Goal: Task Accomplishment & Management: Manage account settings

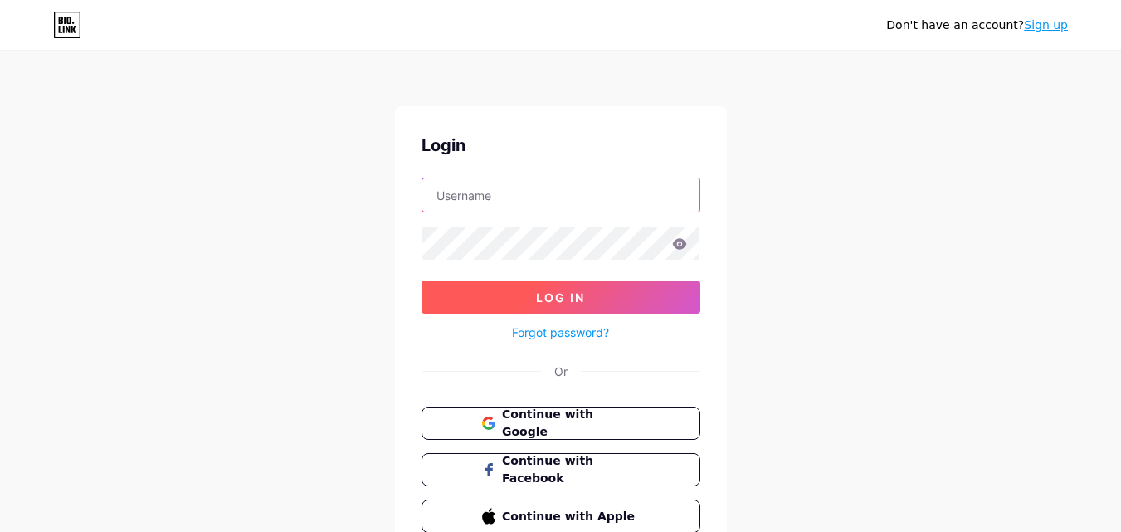
type input "[EMAIL_ADDRESS][DOMAIN_NAME]"
click at [552, 301] on span "Log In" at bounding box center [560, 297] width 49 height 14
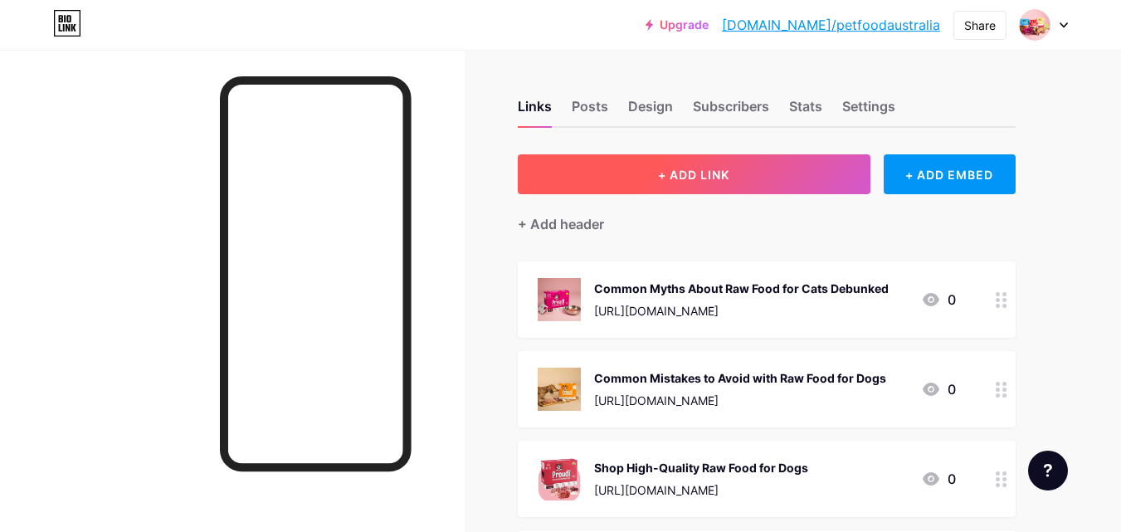
click at [621, 174] on button "+ ADD LINK" at bounding box center [694, 174] width 353 height 40
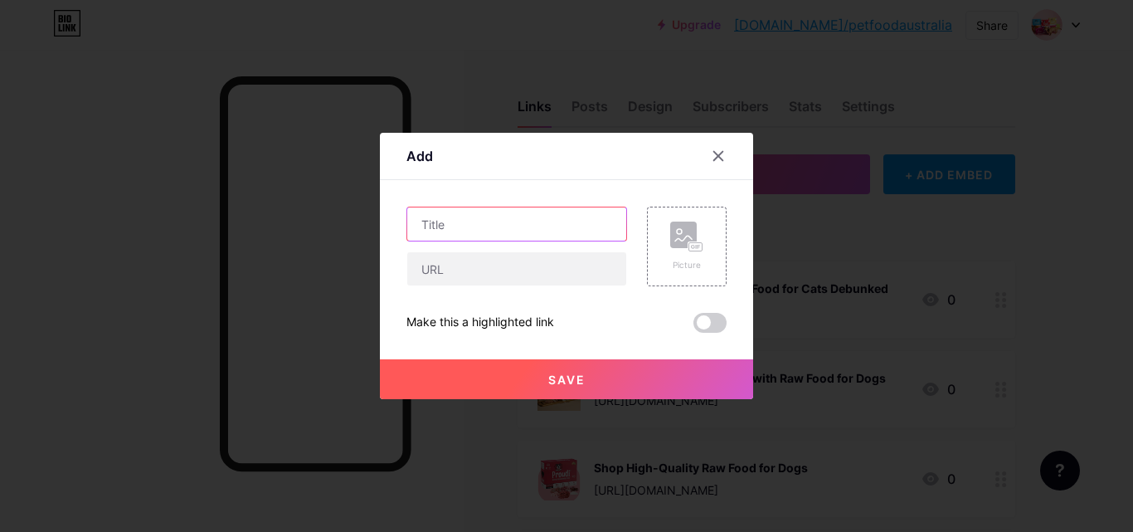
click at [437, 227] on input "text" at bounding box center [516, 223] width 219 height 33
click at [458, 244] on div at bounding box center [517, 247] width 221 height 80
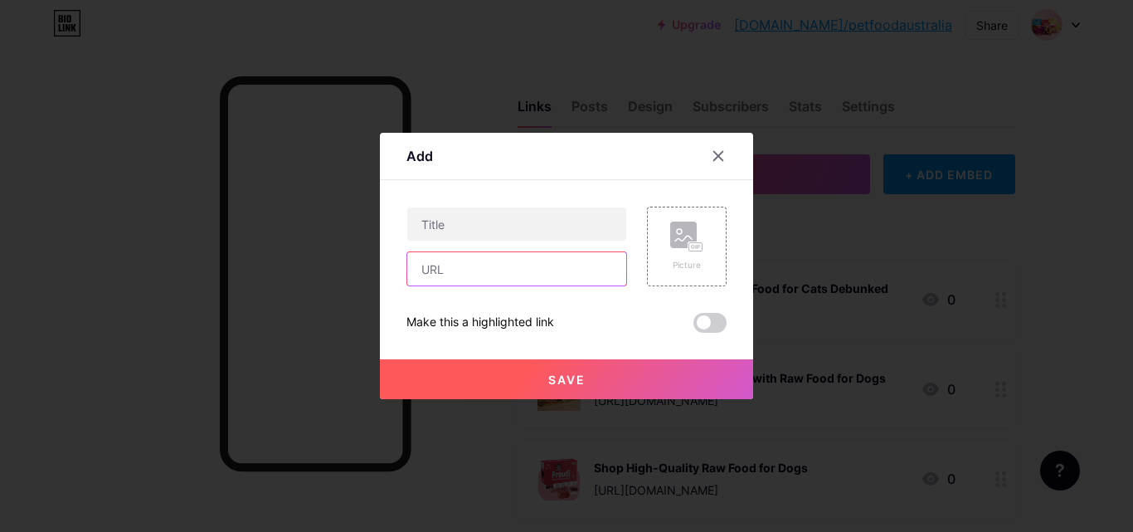
click at [459, 267] on input "text" at bounding box center [516, 268] width 219 height 33
paste input "[URL]"
type input "[URL]"
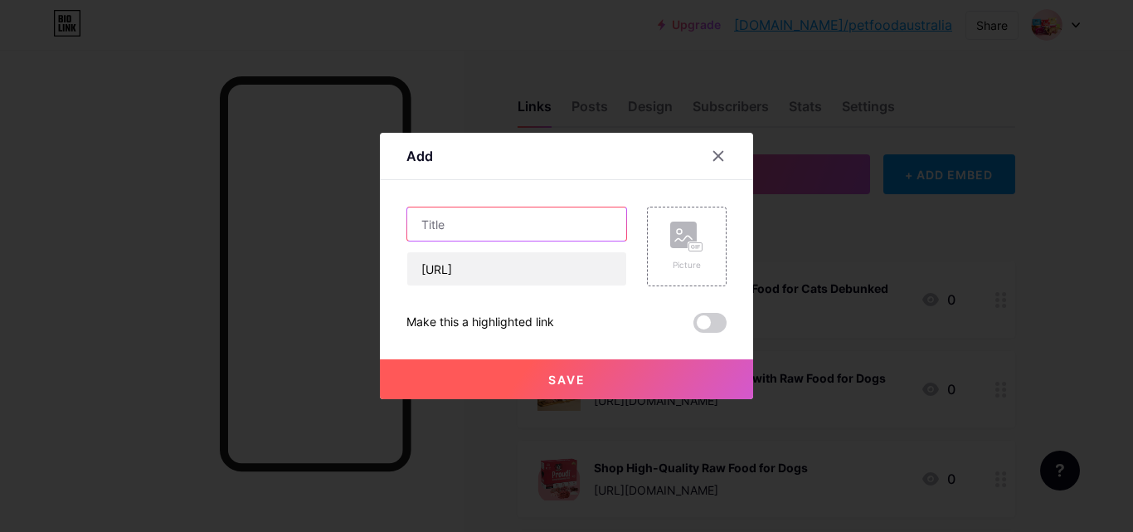
click at [431, 228] on input "text" at bounding box center [516, 223] width 219 height 33
paste input "Learn More About Proudi for Premium Raw Pet Food"
type input "Learn More About Proudi for Premium Raw Pet Food"
click at [489, 379] on button "Save" at bounding box center [566, 379] width 373 height 40
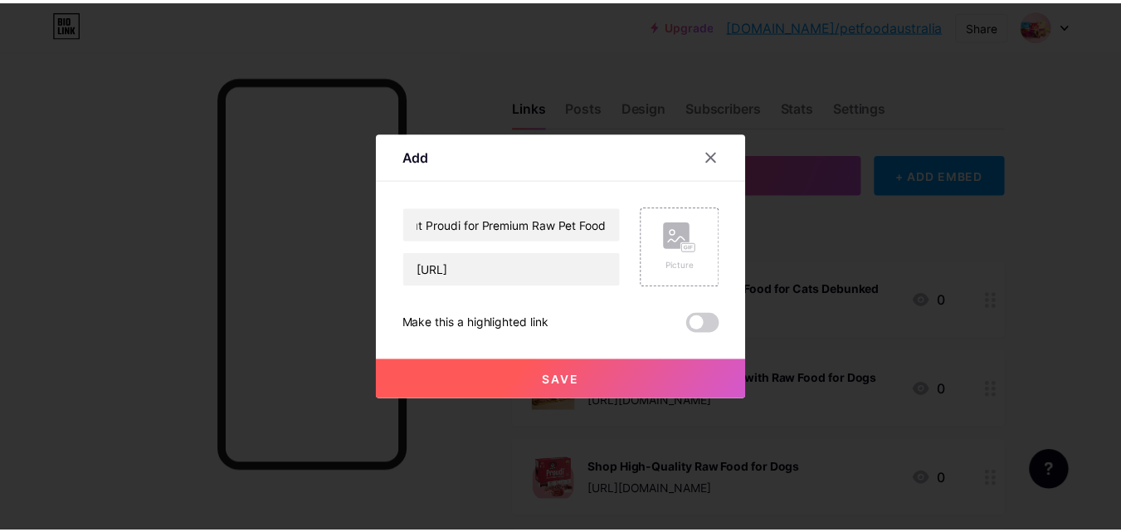
scroll to position [0, 0]
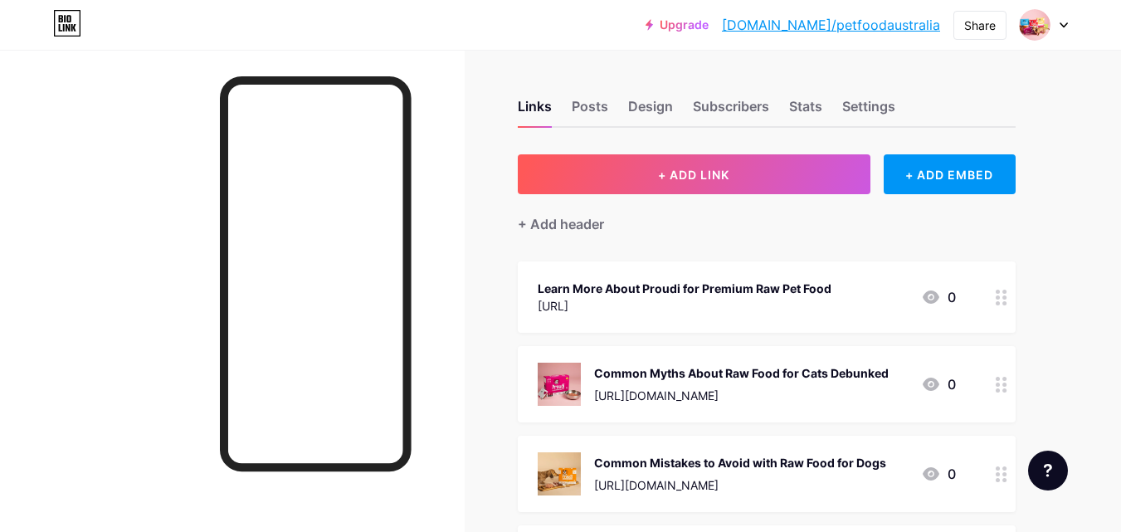
click at [822, 32] on link "[DOMAIN_NAME]/petfoodaustralia" at bounding box center [831, 25] width 218 height 20
click at [1037, 27] on img at bounding box center [1034, 25] width 27 height 27
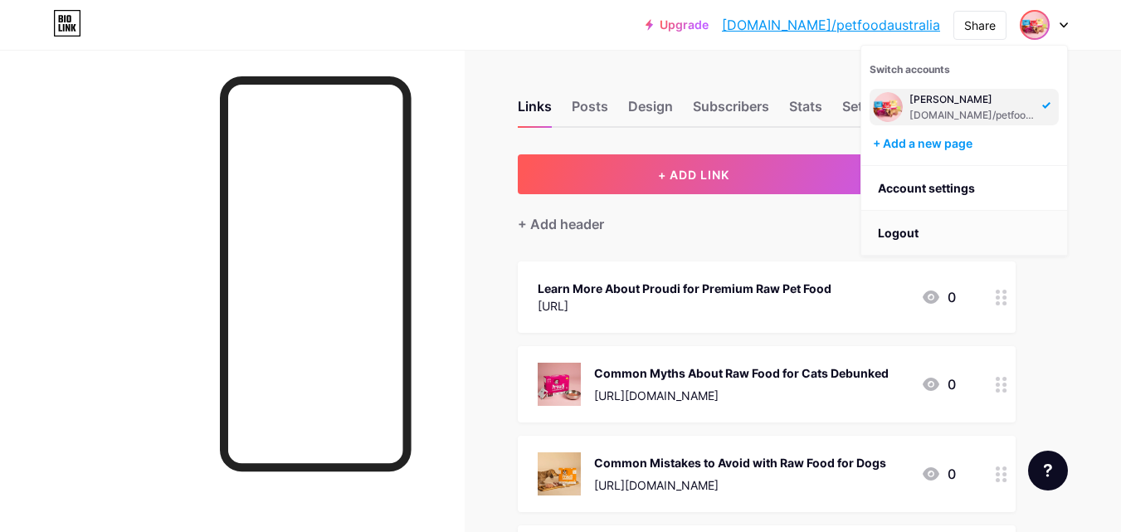
click at [907, 231] on li "Logout" at bounding box center [964, 233] width 206 height 45
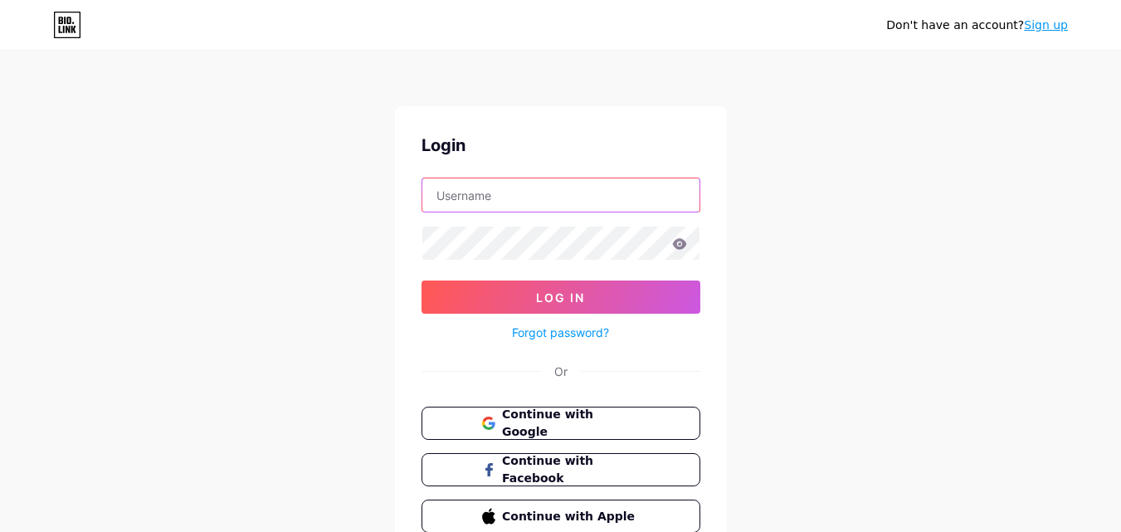
type input "[EMAIL_ADDRESS][DOMAIN_NAME]"
